Goal: Transaction & Acquisition: Purchase product/service

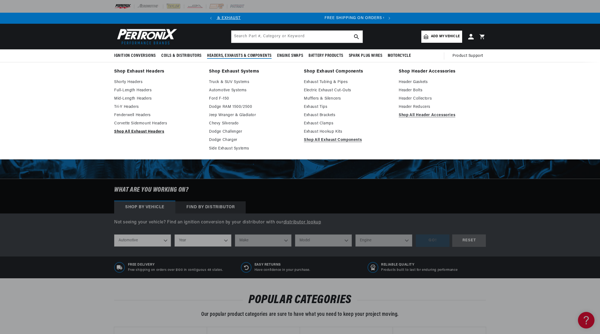
scroll to position [0, 167]
click at [141, 131] on link "Shop All Exhaust Headers" at bounding box center [157, 132] width 87 height 7
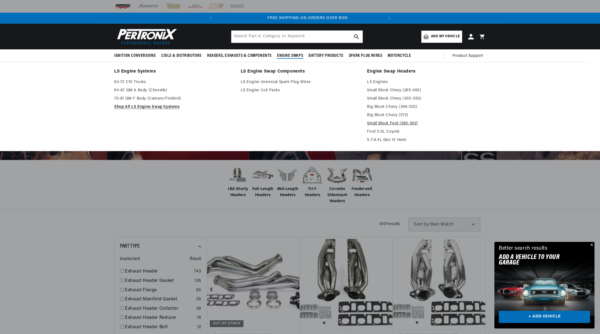
scroll to position [0, 167]
click at [383, 122] on link "Small Block Ford (260-302)" at bounding box center [426, 123] width 119 height 7
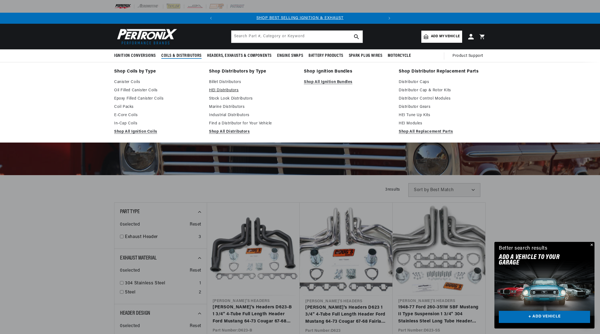
click at [232, 89] on link "HEI Distributors" at bounding box center [252, 90] width 87 height 7
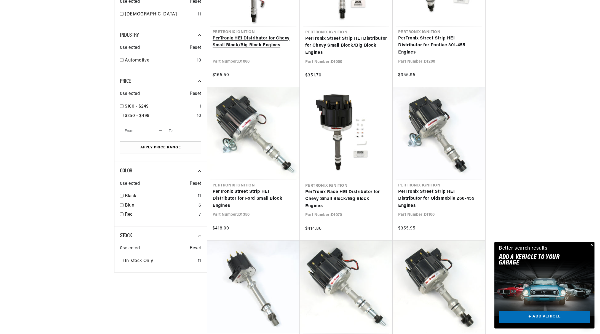
scroll to position [0, 167]
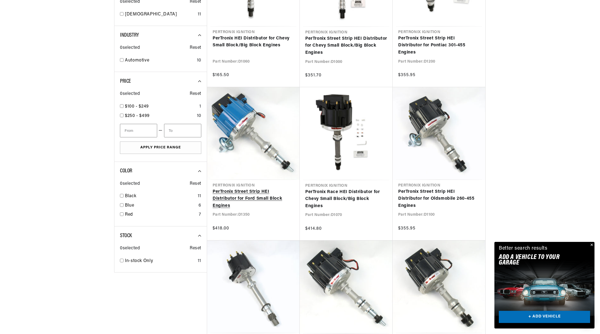
click at [247, 192] on link "PerTronix Street Strip HEI Distributor for Ford Small Block Engines" at bounding box center [254, 198] width 82 height 21
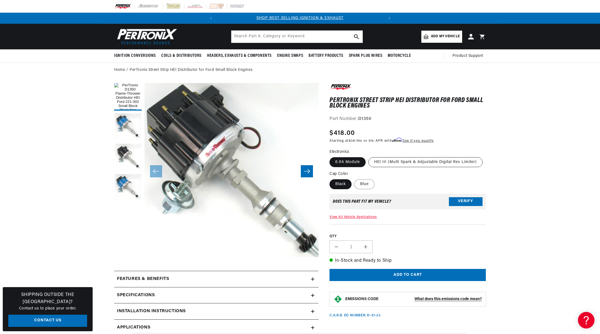
click at [406, 161] on label "HEI III (Multi Spark & Adjustable Digital Rev Limiter)" at bounding box center [426, 162] width 114 height 10
click at [369, 156] on input "HEI III (Multi Spark & Adjustable Digital Rev Limiter)" at bounding box center [369, 156] width 0 height 0
radio input "true"
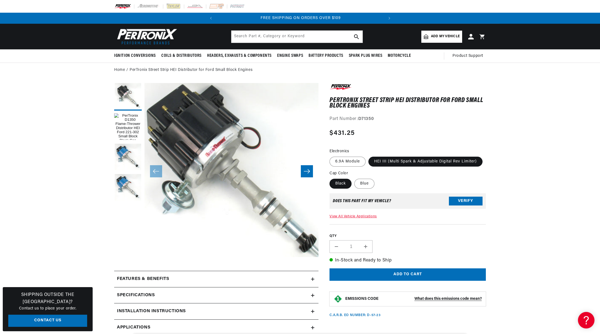
scroll to position [0, 167]
click at [356, 160] on label "6.9A Module" at bounding box center [348, 162] width 36 height 10
click at [331, 156] on input "6.9A Module" at bounding box center [331, 156] width 0 height 0
radio input "true"
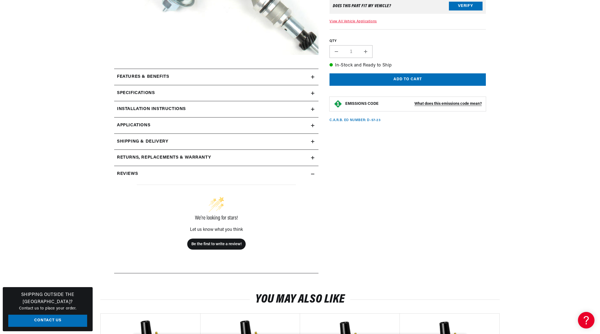
scroll to position [0, 167]
